Goal: Task Accomplishment & Management: Manage account settings

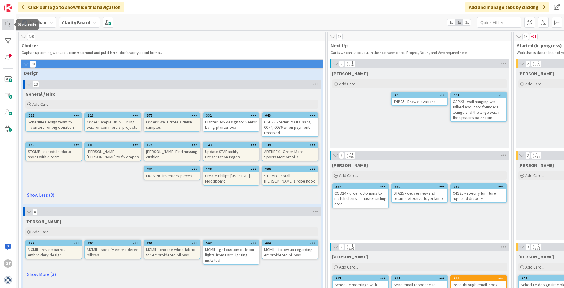
click at [7, 24] on div at bounding box center [8, 25] width 12 height 12
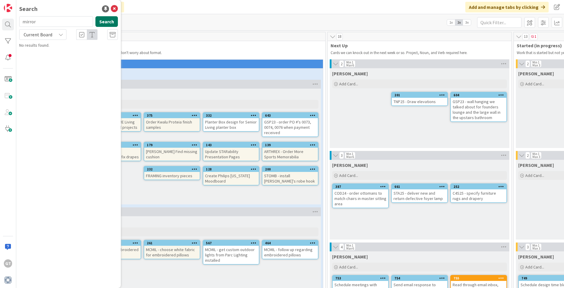
type input "mirror"
click at [103, 22] on button "Search" at bounding box center [106, 21] width 22 height 11
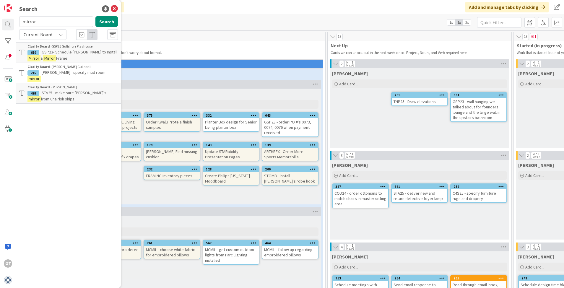
click at [71, 54] on span "GSP23- Schedule Dave to Install" at bounding box center [80, 51] width 76 height 5
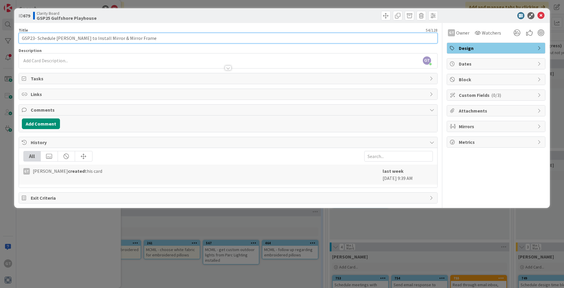
drag, startPoint x: 67, startPoint y: 38, endPoint x: 57, endPoint y: 39, distance: 9.5
click at [57, 39] on input "GSP23- Schedule Dave to Install Mirror & Mirror Frame" at bounding box center [228, 38] width 419 height 11
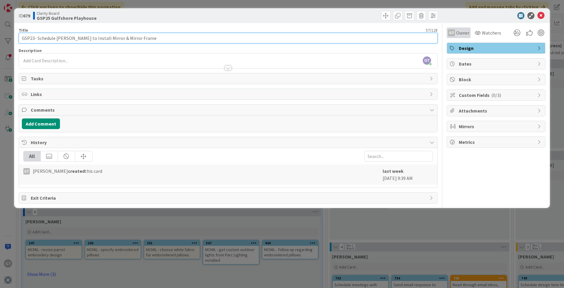
type input "GSP23- Schedule [PERSON_NAME] to Install Mirror & Mirror Frame"
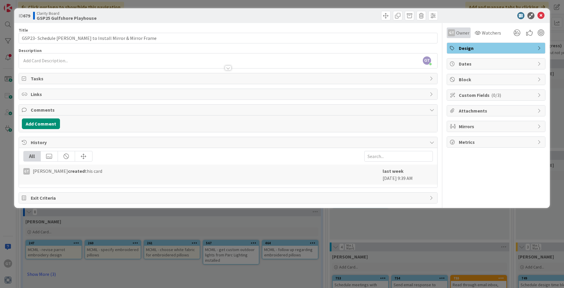
click at [463, 32] on span "Owner" at bounding box center [462, 32] width 13 height 7
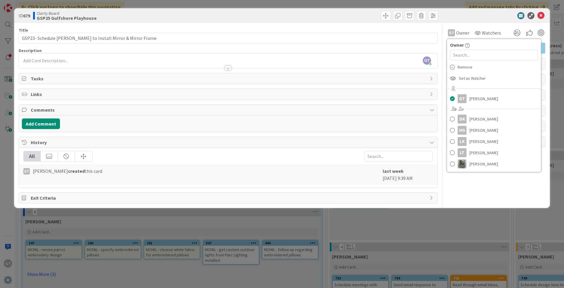
click at [482, 26] on div "GT Owner Owner Remove Set as Watcher GT Gina Thomas DK Devon Kahn HG Hannah Gat…" at bounding box center [496, 30] width 99 height 15
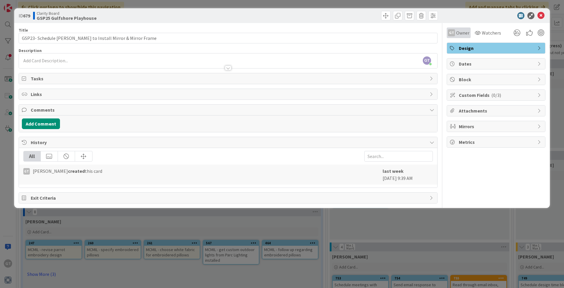
click at [467, 34] on span "Owner" at bounding box center [462, 32] width 13 height 7
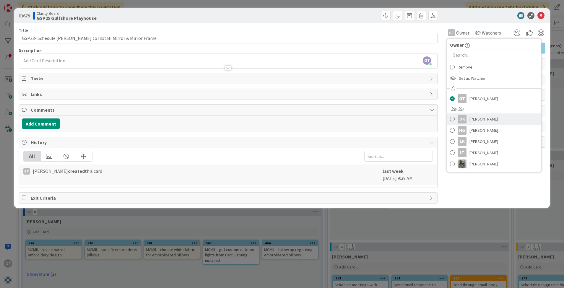
click at [486, 118] on span "Devon Kahn" at bounding box center [484, 119] width 29 height 9
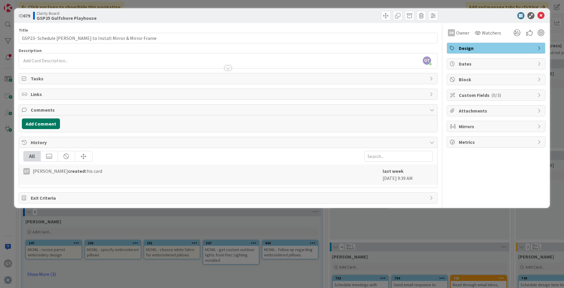
click at [53, 123] on button "Add Comment" at bounding box center [41, 124] width 38 height 11
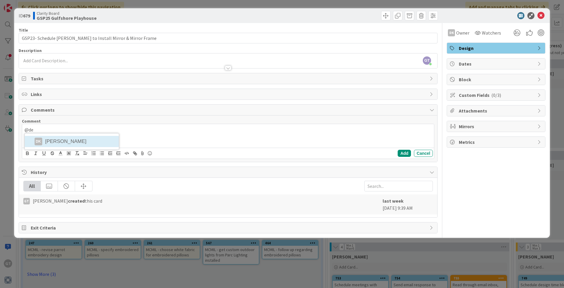
click at [85, 142] on div "@de DK Devon Kahn" at bounding box center [228, 136] width 412 height 24
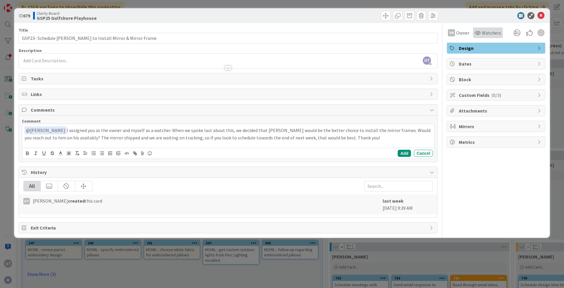
click at [490, 35] on span "Watchers" at bounding box center [491, 32] width 19 height 7
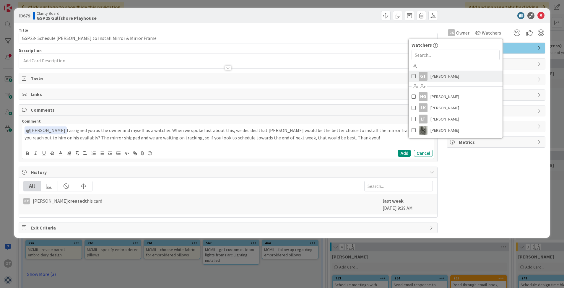
click at [449, 78] on span "Gina Thomas" at bounding box center [445, 76] width 29 height 9
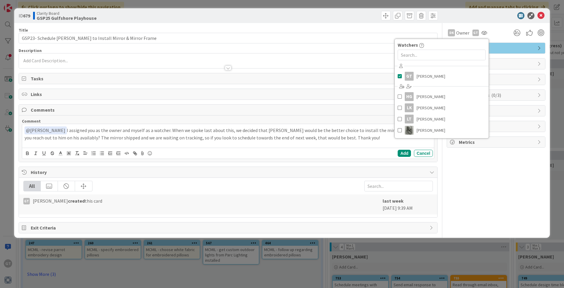
click at [489, 171] on div "DK Owner Owner Remove Set as Watcher GT Gina Thomas DK Devon Kahn HG Hannah Gat…" at bounding box center [496, 128] width 99 height 210
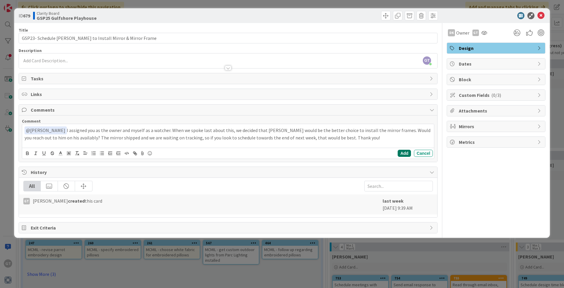
click at [408, 154] on button "Add" at bounding box center [404, 153] width 13 height 7
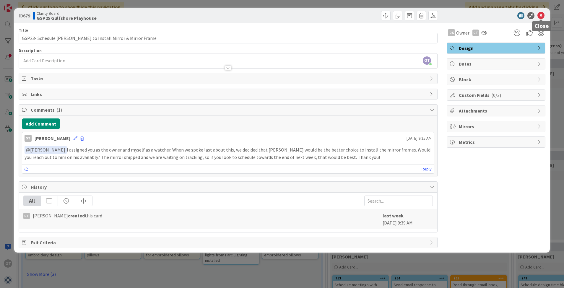
click at [541, 15] on icon at bounding box center [541, 15] width 7 height 7
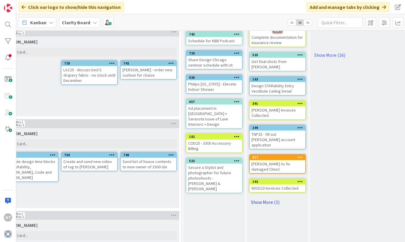
scroll to position [127, 517]
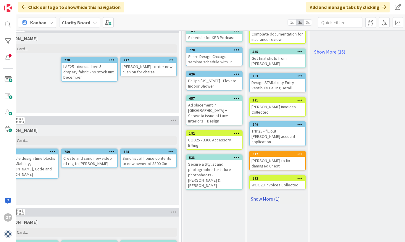
click at [259, 194] on link "Show More (1)" at bounding box center [277, 198] width 57 height 9
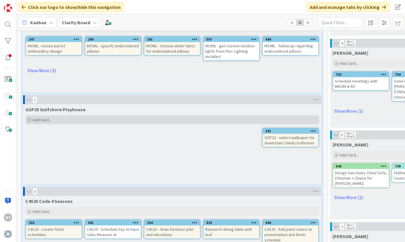
scroll to position [206, 0]
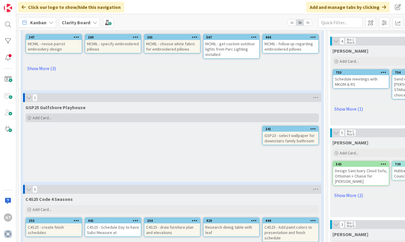
click at [29, 117] on icon at bounding box center [29, 118] width 4 height 4
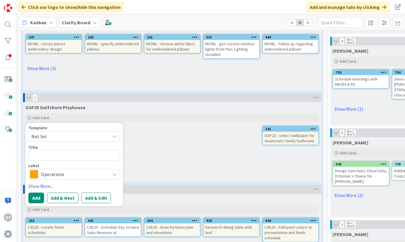
click at [64, 173] on span "Operations" at bounding box center [74, 174] width 66 height 8
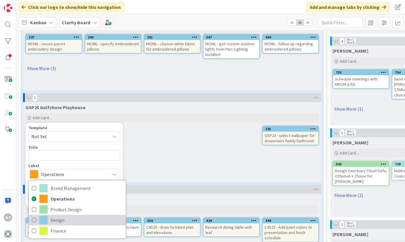
click at [34, 220] on icon at bounding box center [34, 219] width 5 height 9
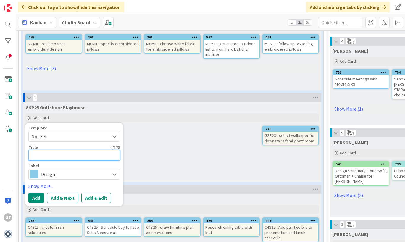
click at [50, 157] on textarea at bounding box center [74, 155] width 92 height 11
type textarea "x"
type textarea "G"
type textarea "x"
type textarea "GS"
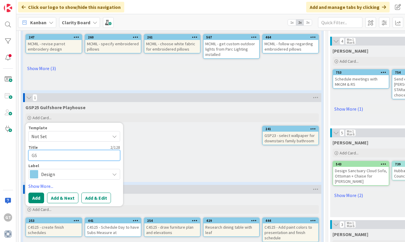
type textarea "x"
type textarea "GSP"
type textarea "x"
type textarea "GSP2"
type textarea "x"
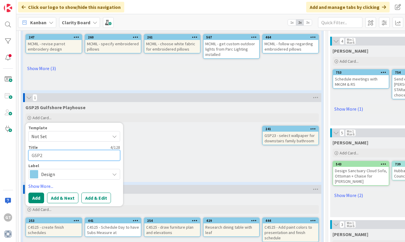
type textarea "GSP25"
type textarea "x"
type textarea "GSP25"
type textarea "x"
type textarea "GSP25"
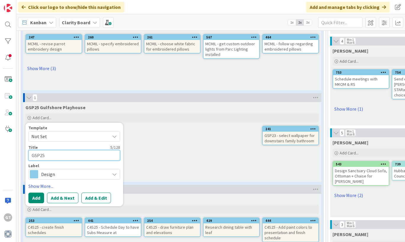
type textarea "x"
type textarea "GSP25-"
type textarea "x"
type textarea "GSP25-"
type textarea "x"
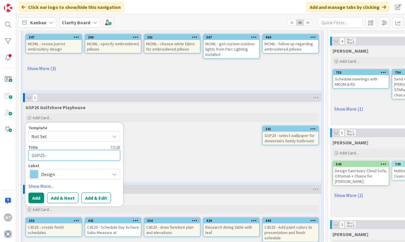
type textarea "GSP25- T"
type textarea "x"
type textarea "GSP25- Tr"
type textarea "x"
type textarea "GSP25- Tra"
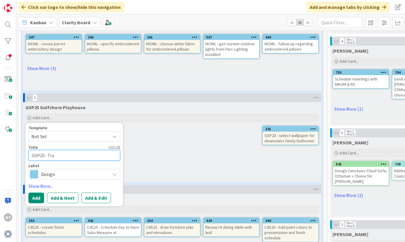
type textarea "x"
type textarea "GSP25- Trac"
type textarea "x"
type textarea "GSP25- Track"
type textarea "x"
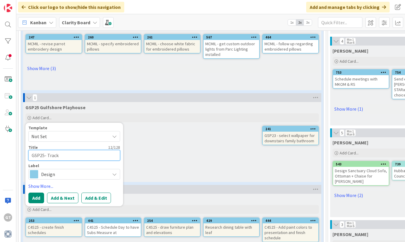
type textarea "GSP25- Track"
type textarea "x"
type textarea "GSP25- Track P"
type textarea "x"
type textarea "GSP25- Track Pl"
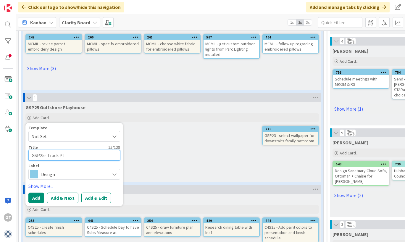
type textarea "x"
type textarea "GSP25- Track Pla"
type textarea "x"
type textarea "GSP25- Track Plan"
type textarea "x"
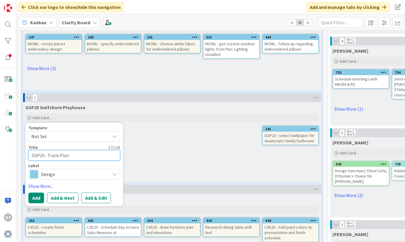
type textarea "GSP25- Track Plant"
type textarea "x"
type textarea "GSP25- Track Plante"
type textarea "x"
type textarea "GSP25- Track Planter"
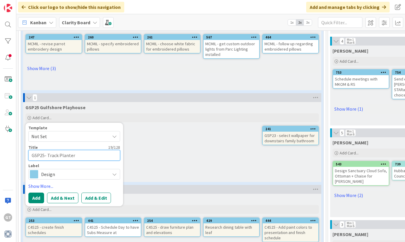
type textarea "x"
type textarea "GSP25- Track Planters"
type textarea "x"
type textarea "GSP25- Track Planters"
type textarea "x"
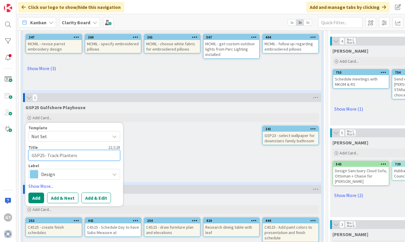
type textarea "GSP25- Track Planters a"
type textarea "x"
type textarea "GSP25- Track Planters an"
type textarea "x"
type textarea "GSP25- Track Planters and"
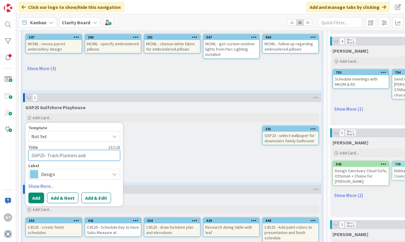
type textarea "x"
type textarea "GSP25- Track Planters and"
type textarea "x"
type textarea "GSP25- Track Planters and D"
type textarea "x"
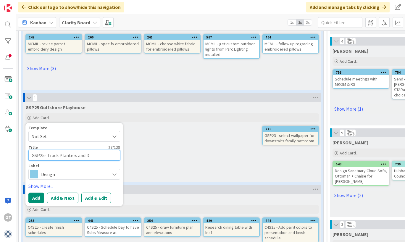
type textarea "GSP25- Track Planters and De"
type textarea "x"
type textarea "GSP25- Track Planters and Del"
type textarea "x"
type textarea "GSP25- Track Planters and Deli"
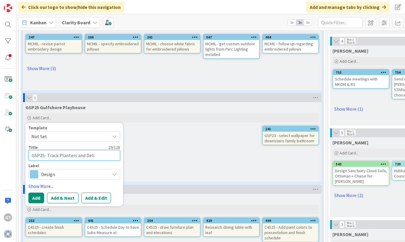
type textarea "x"
type textarea "GSP25- Track Planters and Deliv"
type textarea "x"
type textarea "GSP25- Track Planters and Delive"
type textarea "x"
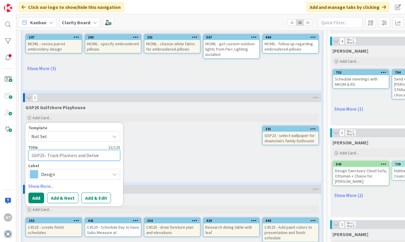
type textarea "GSP25- Track Planters and Deliver"
type textarea "x"
type textarea "GSP25- Track Planters and Delivery"
type textarea "x"
type textarea "GSP25- Track Planters and Delivery"
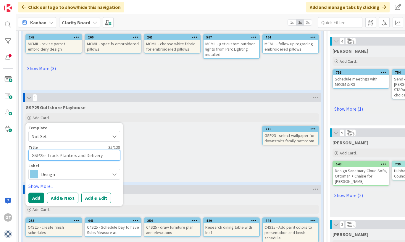
type textarea "x"
type textarea "GSP25- Track Planters and Delivery t"
type textarea "x"
type textarea "GSP25- Track Planters and Delivery to"
type textarea "x"
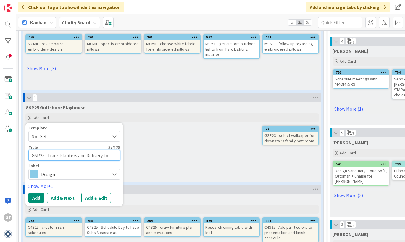
type textarea "GSP25- Track Planters and Delivery to"
type textarea "x"
type textarea "GSP25- Track Planters and Delivery to S"
type textarea "x"
type textarea "GSP25- Track Planters and Delivery to Si"
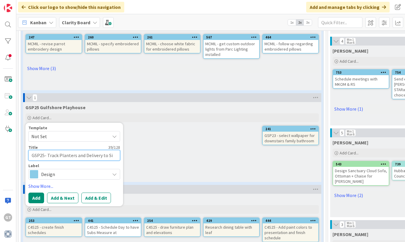
type textarea "x"
type textarea "GSP25- Track Planters and Delivery to Sit"
type textarea "x"
type textarea "GSP25- Track Planters and Delivery to Site"
click at [39, 197] on button "Add" at bounding box center [36, 197] width 16 height 11
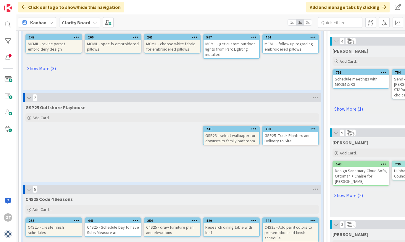
click at [233, 134] on div "GSP23 - select wallpaper for downstairs family bathroom" at bounding box center [231, 138] width 56 height 13
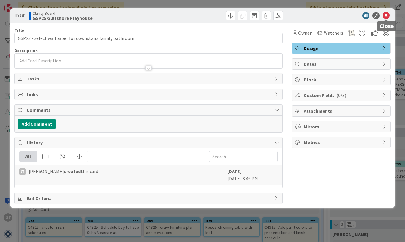
click at [386, 13] on icon at bounding box center [385, 15] width 7 height 7
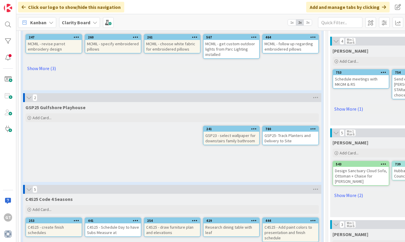
click at [287, 132] on div "GSP25- Track Planters and Delivery to Site" at bounding box center [290, 138] width 56 height 13
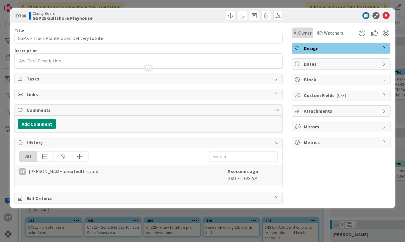
click at [305, 34] on span "Owner" at bounding box center [304, 32] width 13 height 7
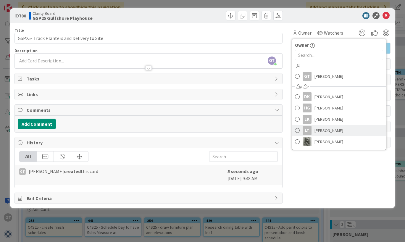
click at [319, 129] on span "Lisa Thomas" at bounding box center [328, 130] width 29 height 9
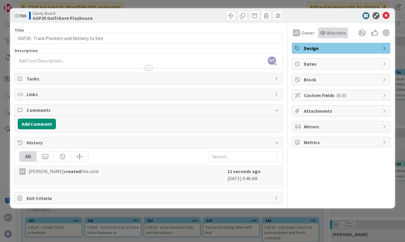
click at [330, 31] on span "Watchers" at bounding box center [336, 32] width 19 height 7
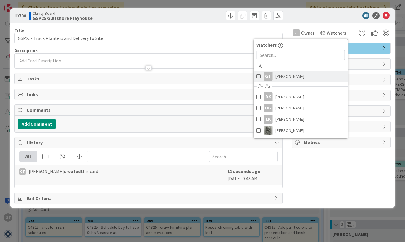
click at [285, 73] on span "Gina Thomas" at bounding box center [289, 76] width 29 height 9
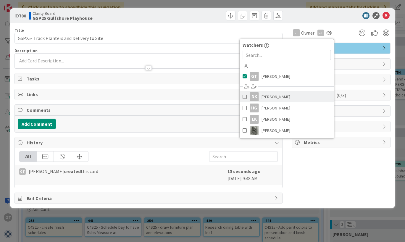
click at [245, 97] on span at bounding box center [244, 96] width 4 height 9
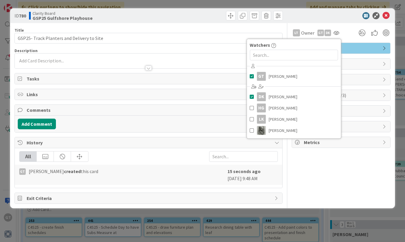
click at [304, 155] on div "LT Owner Owner Remove Set as Watcher GT Gina Thomas DK Devon Kahn HG Hannah Gat…" at bounding box center [340, 113] width 99 height 181
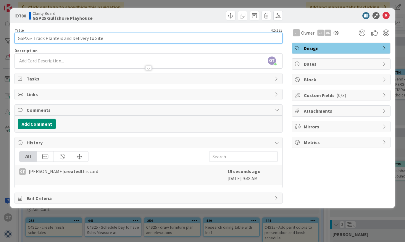
click at [86, 39] on input "GSP25- Track Planters and Delivery to Site" at bounding box center [148, 38] width 268 height 11
type input "GSP25- Track Planters and Deliver to Site"
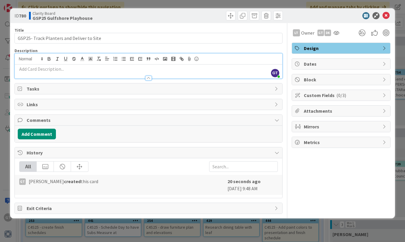
click at [111, 59] on div "GT Gina Thomas just joined" at bounding box center [148, 65] width 267 height 25
click at [385, 16] on icon at bounding box center [385, 15] width 7 height 7
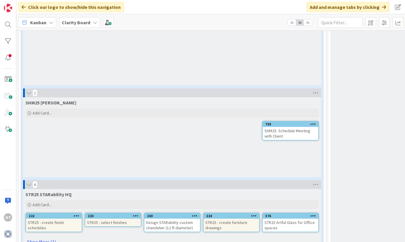
scroll to position [1313, 0]
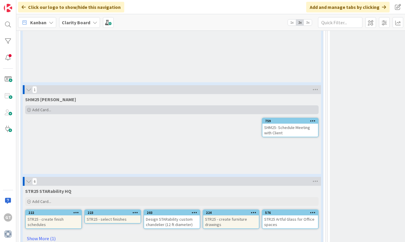
click at [36, 110] on span "Add Card..." at bounding box center [41, 109] width 19 height 5
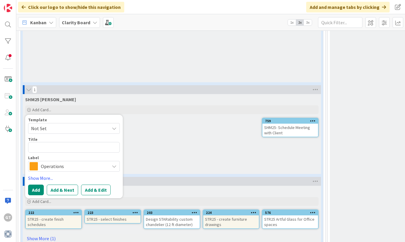
click at [49, 165] on span "Operations" at bounding box center [74, 166] width 66 height 8
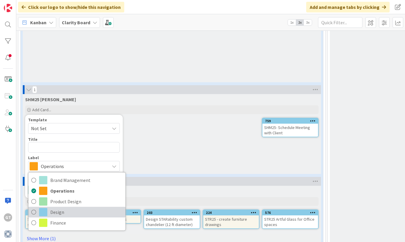
click at [33, 211] on icon at bounding box center [33, 211] width 5 height 9
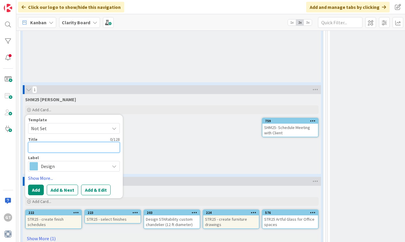
click at [56, 147] on textarea at bounding box center [74, 147] width 92 height 11
type textarea "x"
type textarea "S"
type textarea "x"
type textarea "SH"
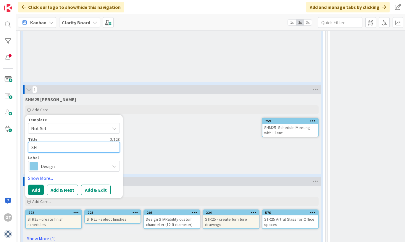
type textarea "x"
type textarea "SHM"
type textarea "x"
type textarea "SHM2"
type textarea "x"
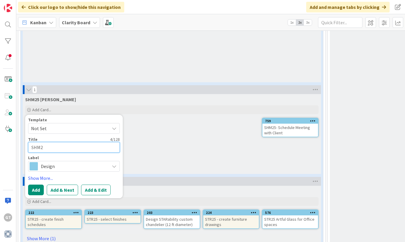
type textarea "SHM25"
type textarea "x"
type textarea "SHM25"
type textarea "x"
type textarea "SHM25"
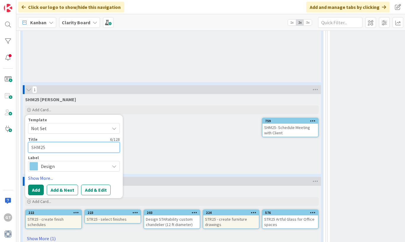
type textarea "x"
type textarea "SHM25-"
type textarea "x"
type textarea "SHM25-"
type textarea "x"
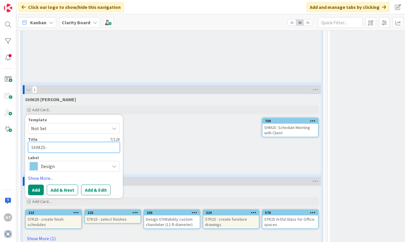
type textarea "SHM25- D"
type textarea "x"
type textarea "SHM25-"
type textarea "x"
type textarea "SHM25- S"
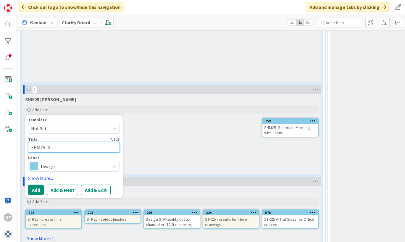
type textarea "x"
type textarea "SHM25- Sc"
type textarea "x"
type textarea "SHM25- Sch"
type textarea "x"
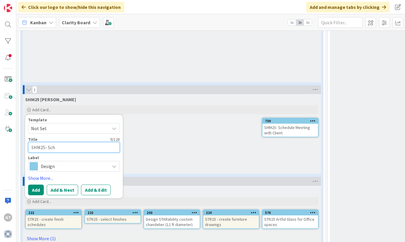
type textarea "SHM25- Sche"
type textarea "x"
type textarea "SHM25- Sched"
type textarea "x"
type textarea "SHM25- Schedu"
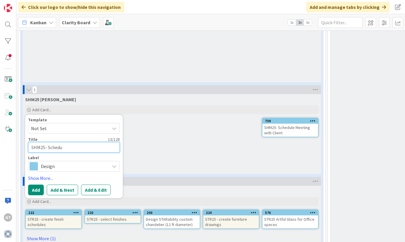
type textarea "x"
type textarea "SHM25- Schedul"
type textarea "x"
type textarea "SHM25- Schedule"
type textarea "x"
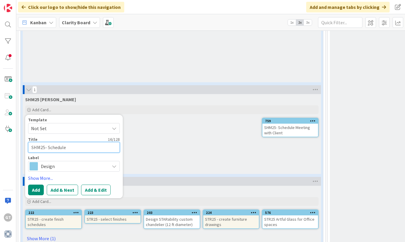
type textarea "SHM25- Schedule"
type textarea "x"
type textarea "SHM25- Schedule D"
type textarea "x"
type textarea "SHM25- Schedule De"
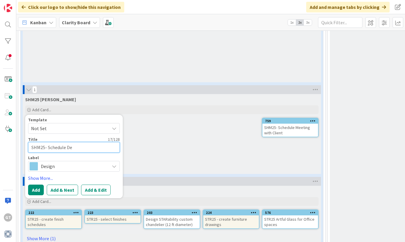
type textarea "x"
type textarea "SHM25- Schedule Des"
type textarea "x"
type textarea "SHM25- Schedule Desi"
type textarea "x"
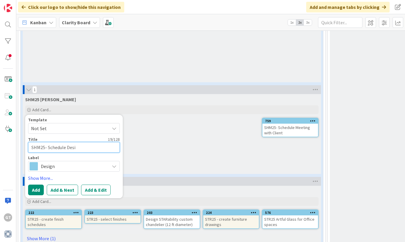
type textarea "SHM25- Schedule Desig"
type textarea "x"
type textarea "SHM25- Schedule Design"
type textarea "x"
type textarea "SHM25- Schedule Design"
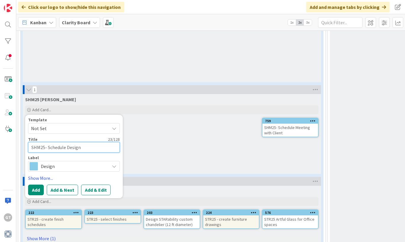
type textarea "x"
type textarea "SHM25- Schedule Design T"
type textarea "x"
type textarea "SHM25- Schedule Design Ti"
type textarea "x"
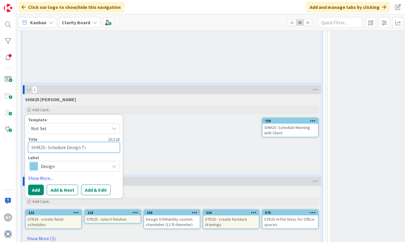
type textarea "SHM25- Schedule Design Tim"
type textarea "x"
type textarea "SHM25- Schedule Design Time"
type textarea "x"
type textarea "SHM25- Schedule Design Time"
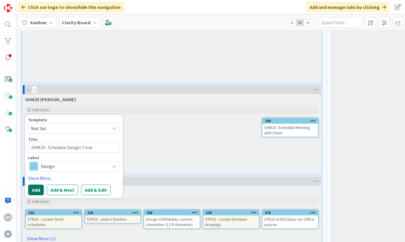
click at [38, 188] on button "Add" at bounding box center [36, 189] width 16 height 11
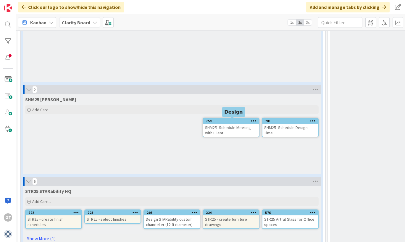
click at [232, 122] on div "759" at bounding box center [232, 121] width 53 height 4
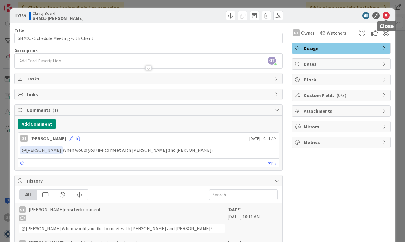
click at [386, 15] on icon at bounding box center [385, 15] width 7 height 7
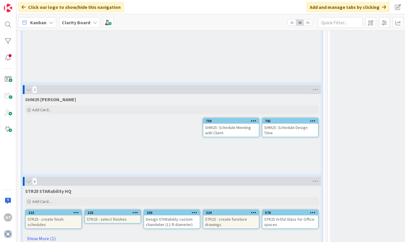
click at [284, 128] on div "SHM25- Schedule Design Time" at bounding box center [290, 130] width 56 height 13
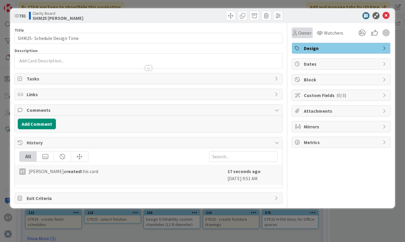
click at [306, 33] on span "Owner" at bounding box center [304, 32] width 13 height 7
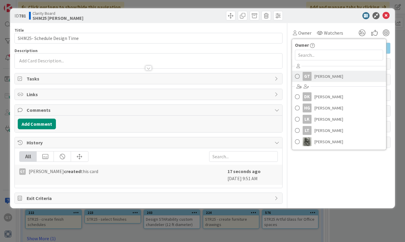
click at [305, 75] on div "GT" at bounding box center [306, 76] width 9 height 9
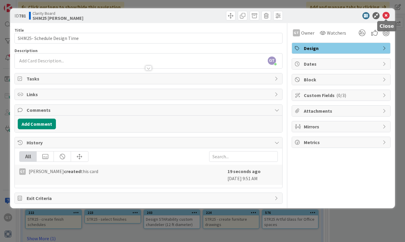
click at [387, 16] on icon at bounding box center [385, 15] width 7 height 7
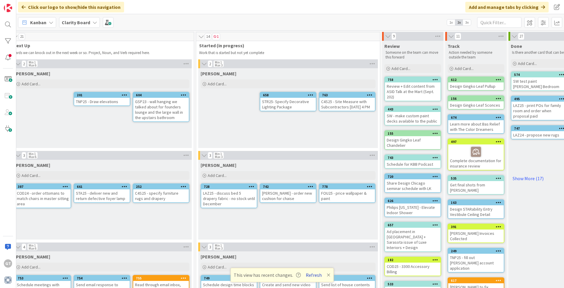
scroll to position [5, 318]
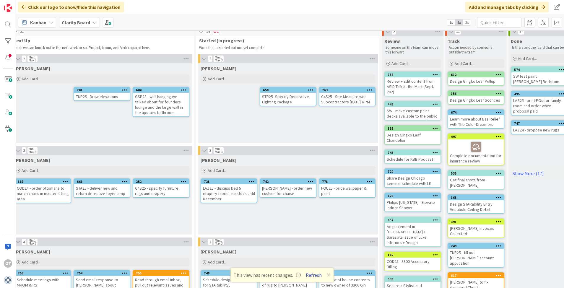
click at [314, 274] on button "Refresh" at bounding box center [314, 275] width 20 height 8
